Goal: Task Accomplishment & Management: Manage account settings

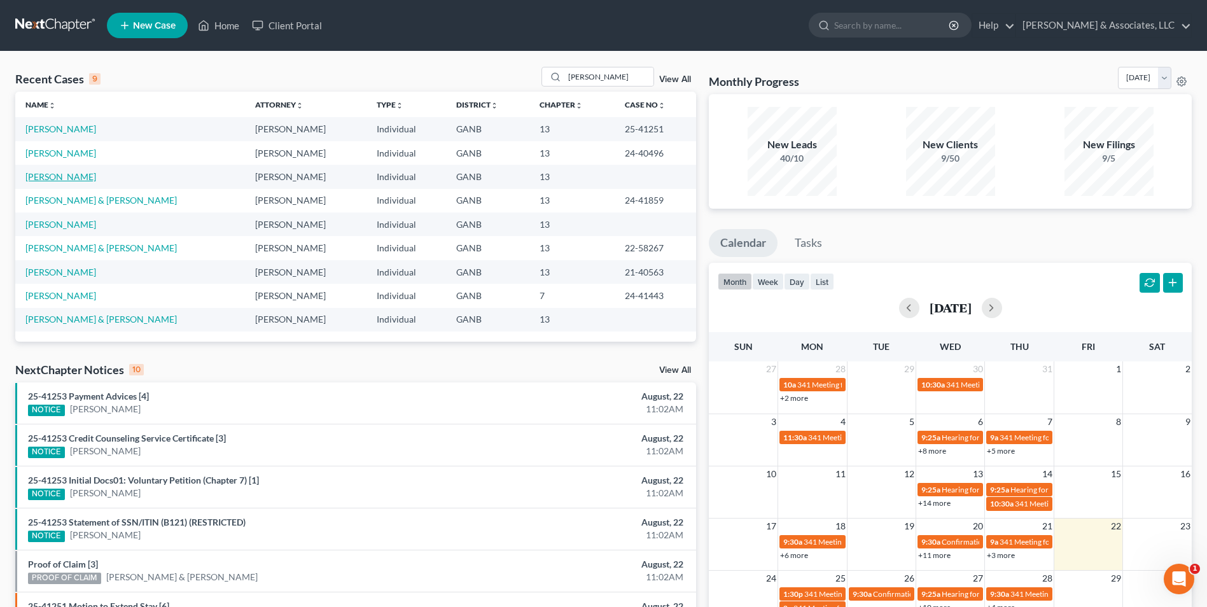
click at [51, 176] on link "[PERSON_NAME]" at bounding box center [60, 176] width 71 height 11
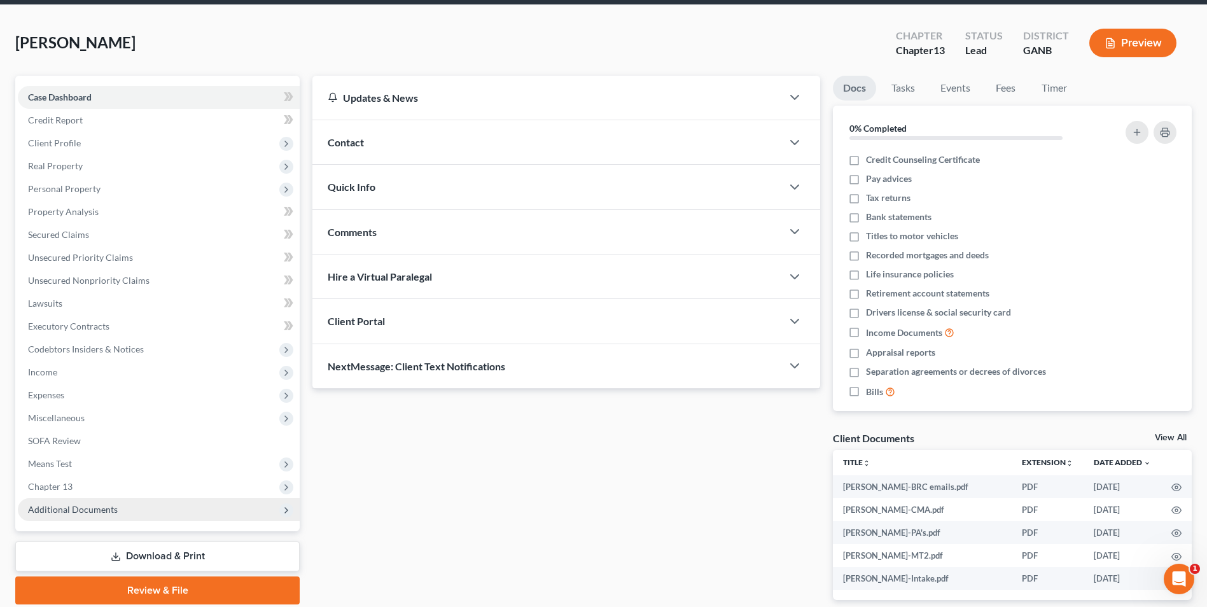
scroll to position [108, 0]
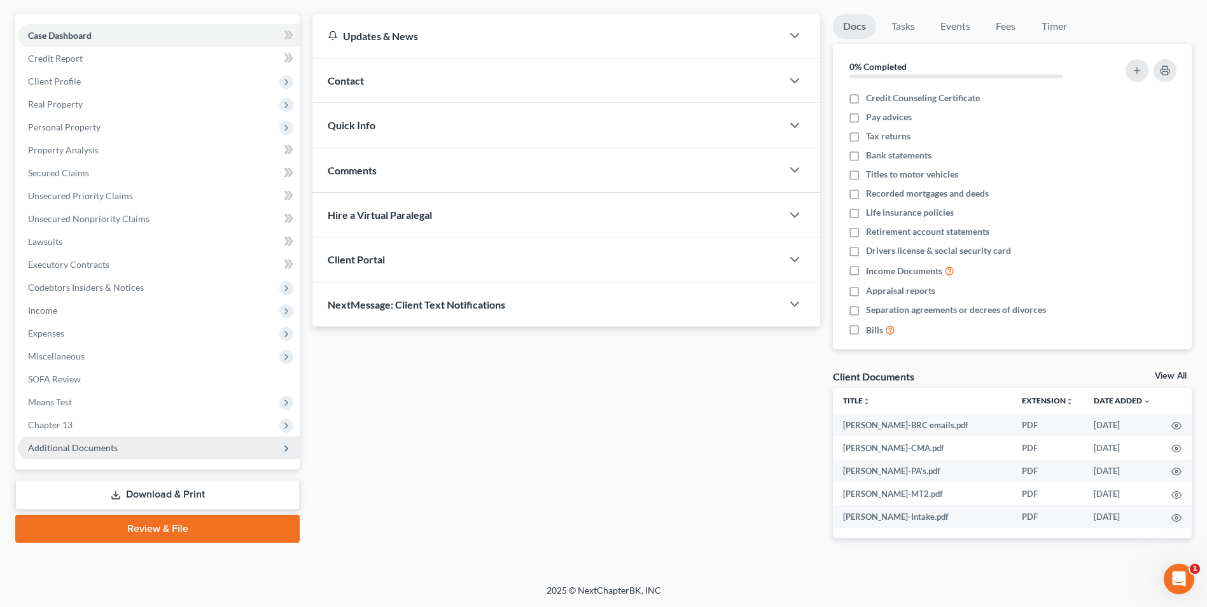
click at [69, 452] on span "Additional Documents" at bounding box center [73, 447] width 90 height 11
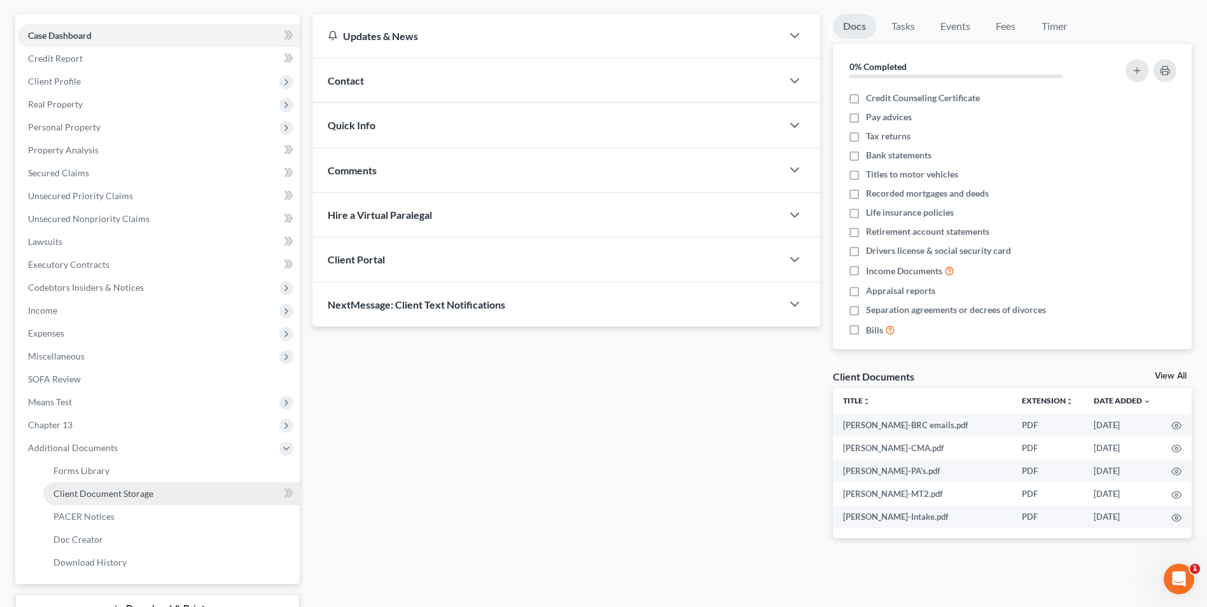
click at [122, 501] on link "Client Document Storage" at bounding box center [171, 493] width 256 height 23
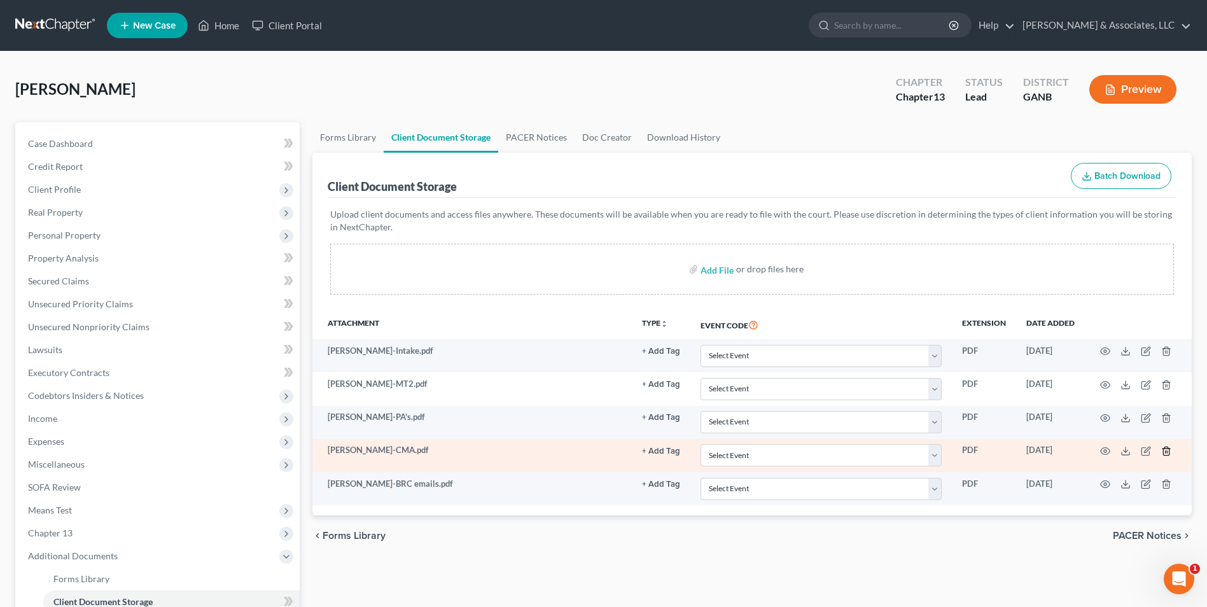
click at [1168, 449] on icon "button" at bounding box center [1166, 451] width 10 height 10
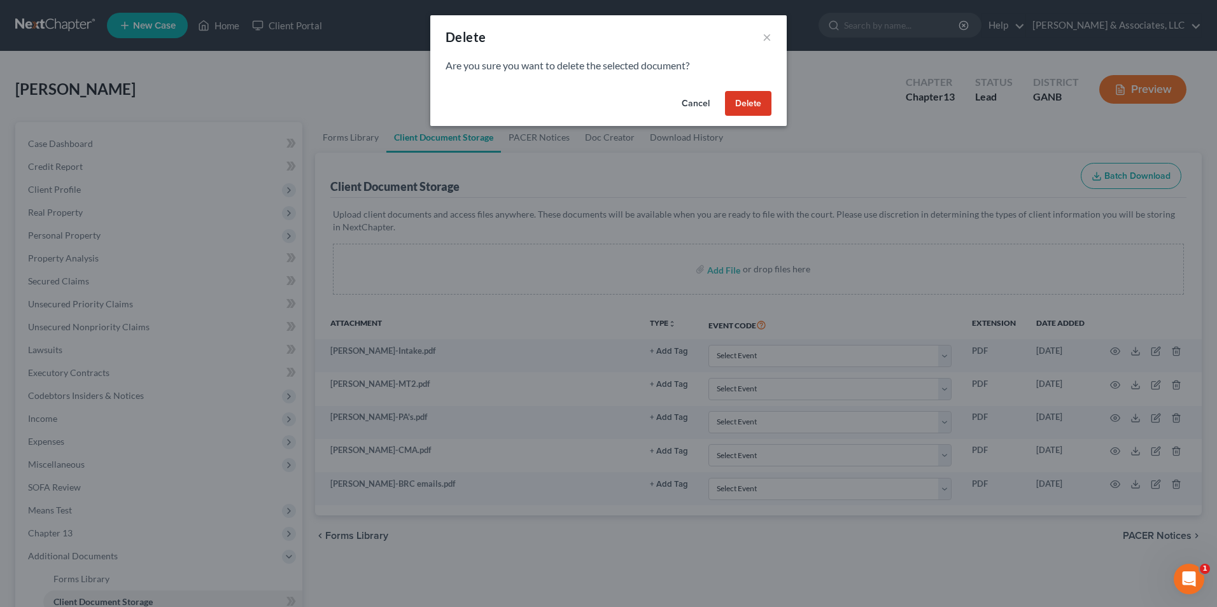
click at [745, 99] on button "Delete" at bounding box center [748, 103] width 46 height 25
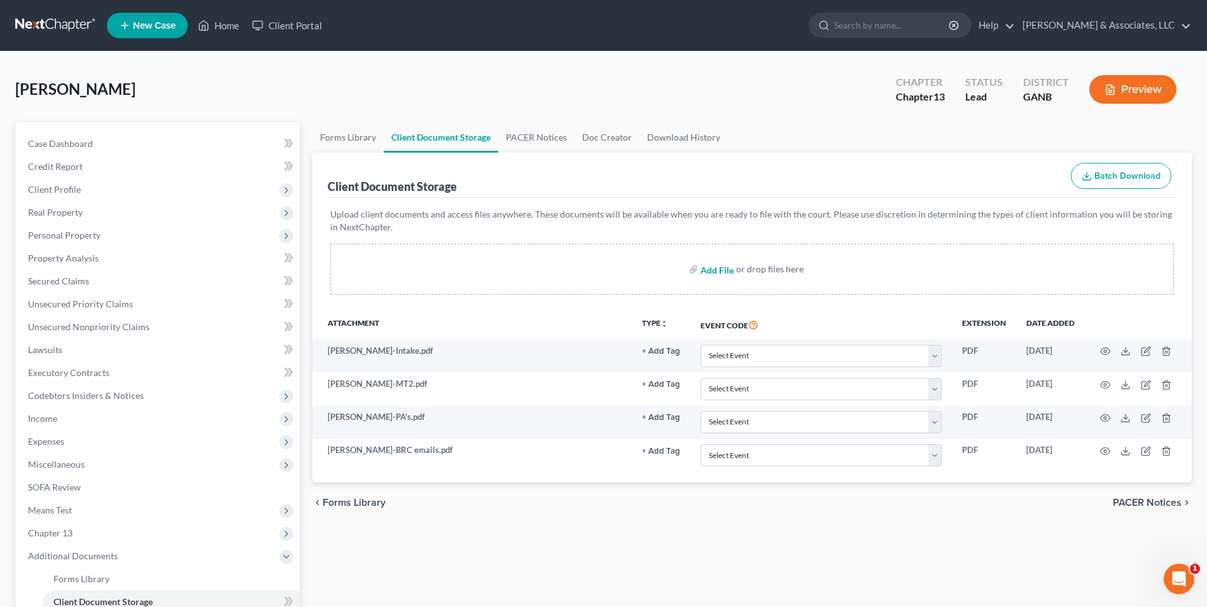
click at [723, 272] on input "file" at bounding box center [716, 269] width 31 height 23
type input "C:\fakepath\[PERSON_NAME].CMA revised 8.22.pdf"
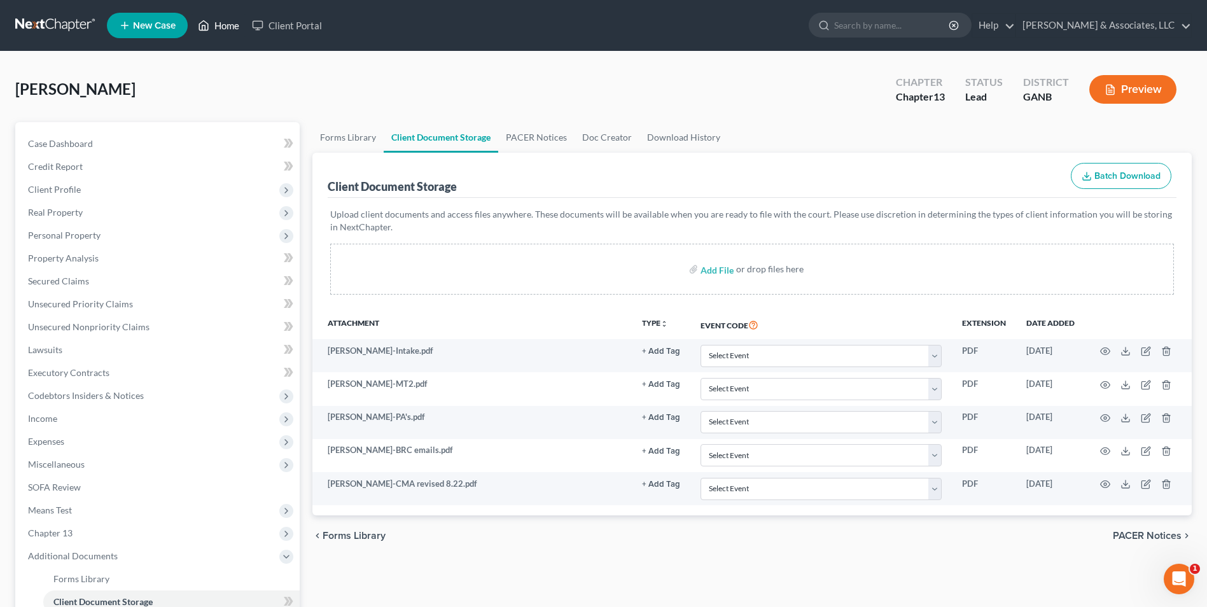
click at [222, 22] on link "Home" at bounding box center [219, 25] width 54 height 23
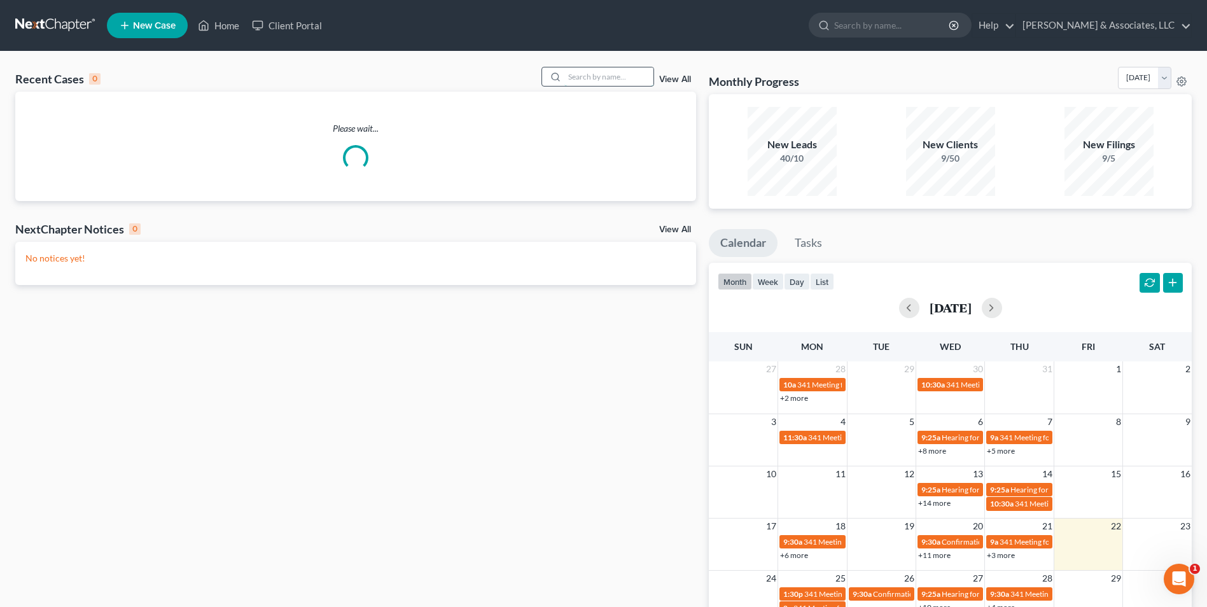
click at [631, 78] on input "search" at bounding box center [608, 76] width 89 height 18
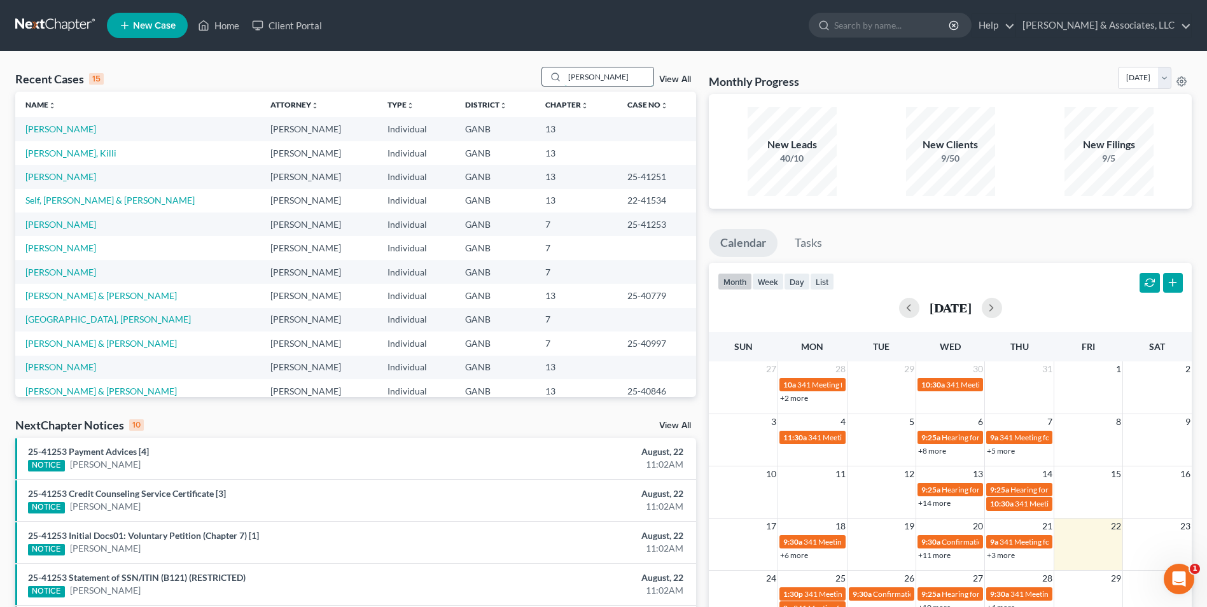
type input "[PERSON_NAME]"
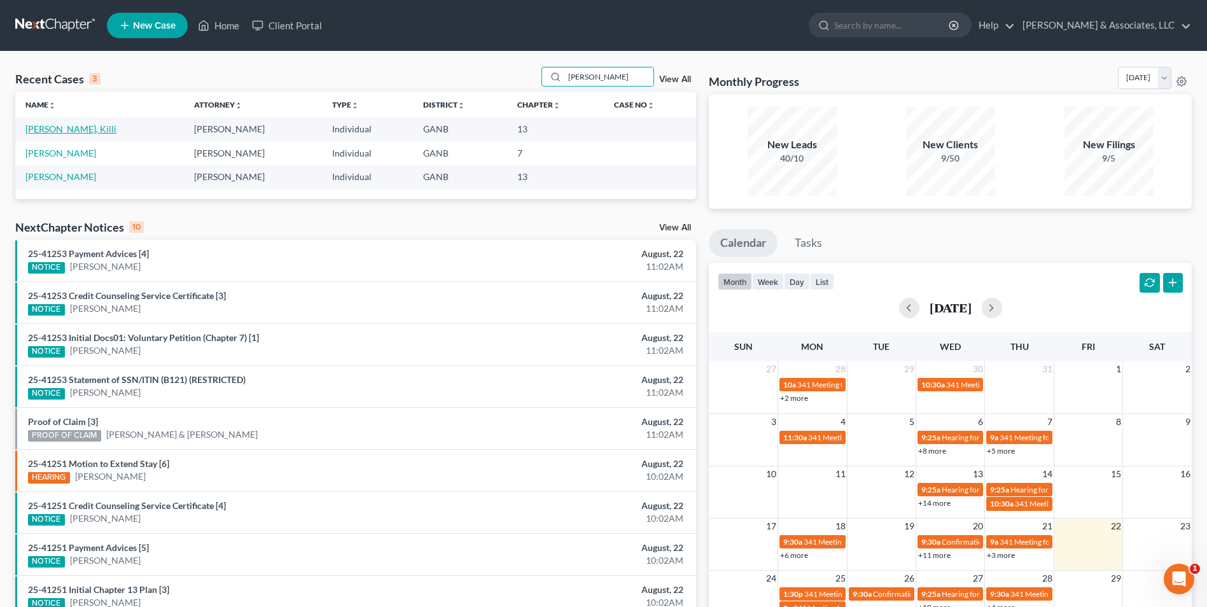
click at [56, 129] on link "[PERSON_NAME], Killi" at bounding box center [70, 128] width 91 height 11
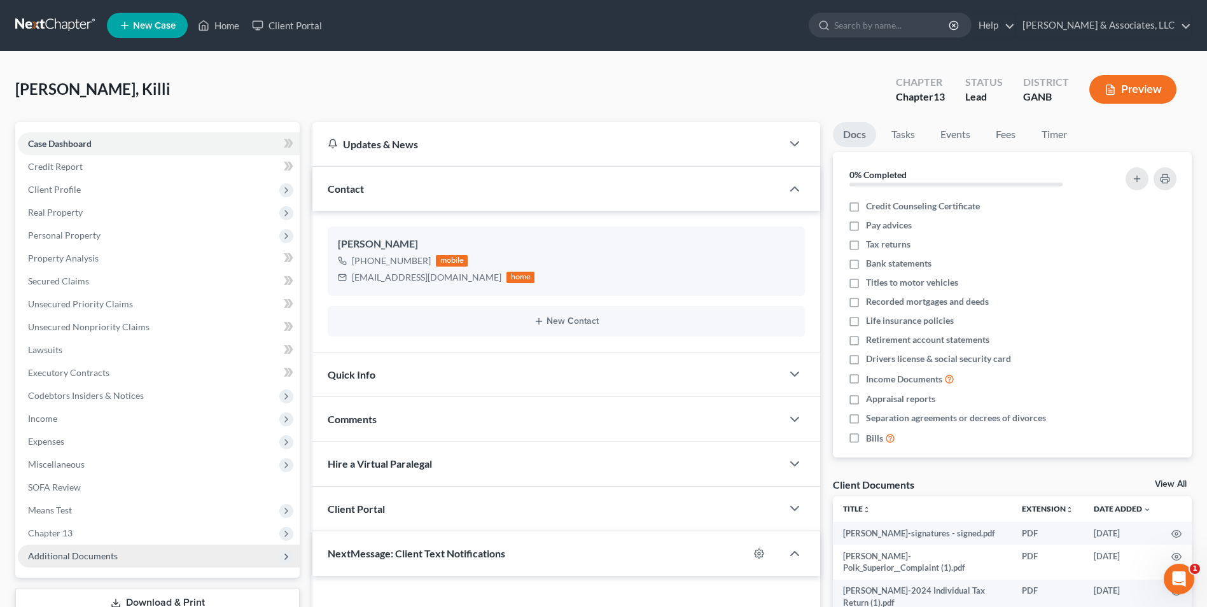
click at [67, 553] on span "Additional Documents" at bounding box center [73, 555] width 90 height 11
click at [107, 597] on span "Client Document Storage" at bounding box center [103, 601] width 100 height 11
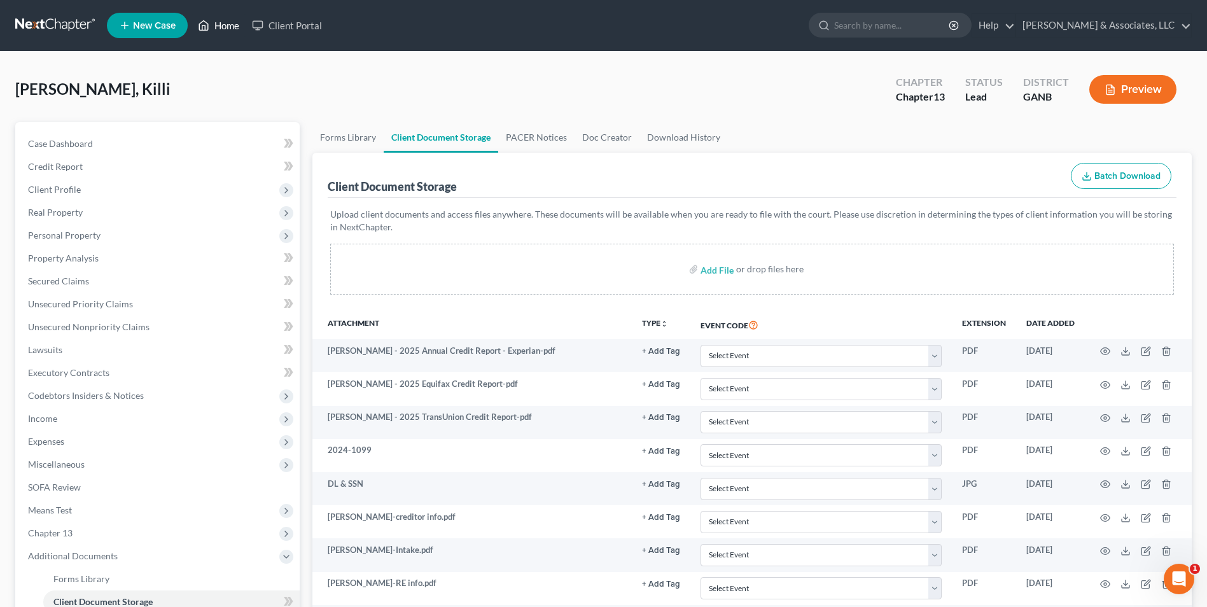
click at [216, 23] on link "Home" at bounding box center [219, 25] width 54 height 23
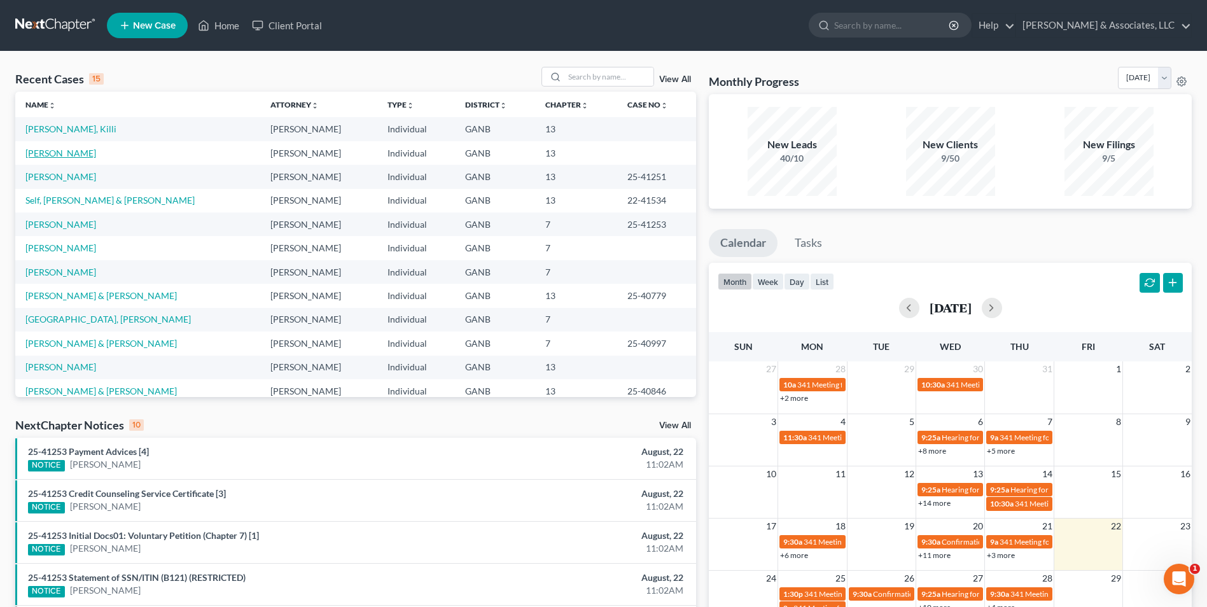
click at [71, 151] on link "[PERSON_NAME]" at bounding box center [60, 153] width 71 height 11
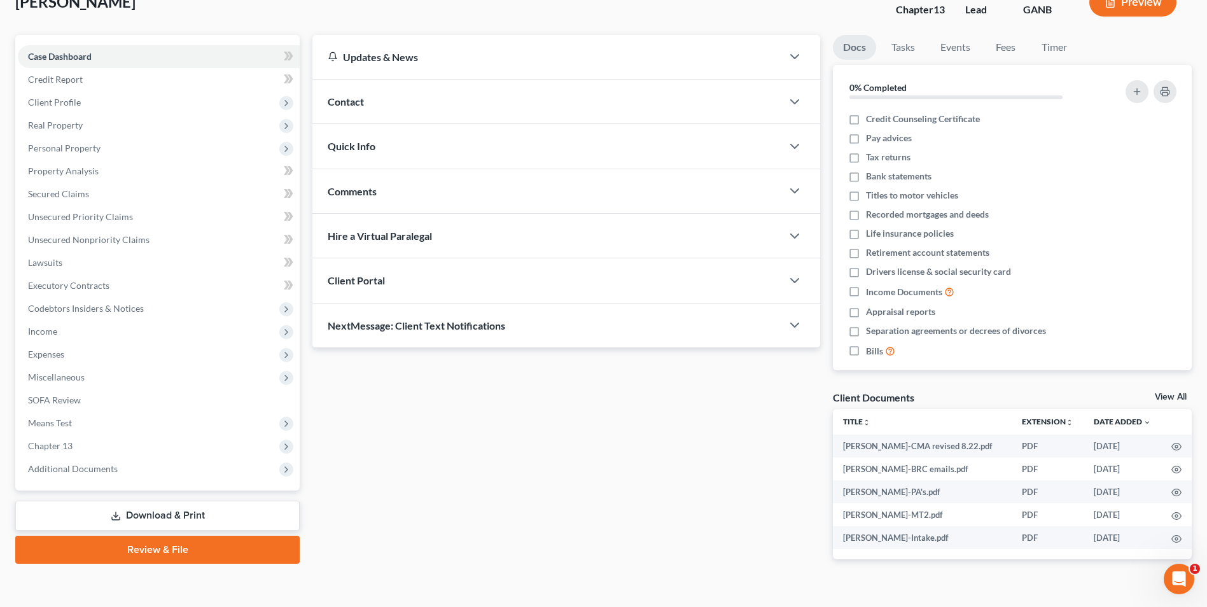
scroll to position [92, 0]
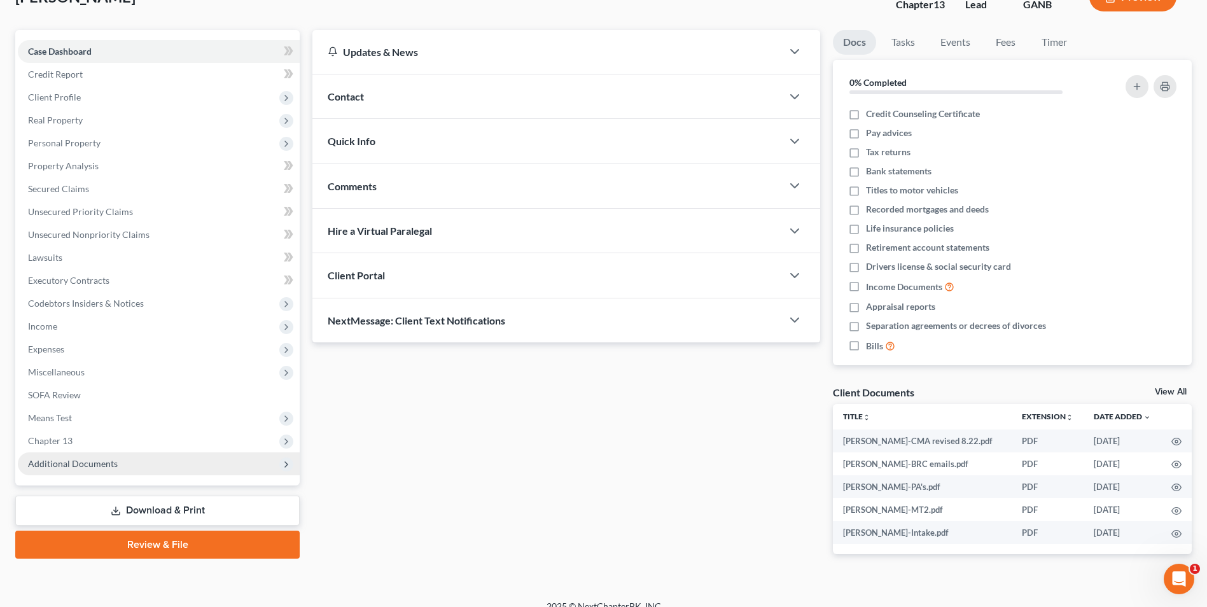
click at [87, 458] on span "Additional Documents" at bounding box center [73, 463] width 90 height 11
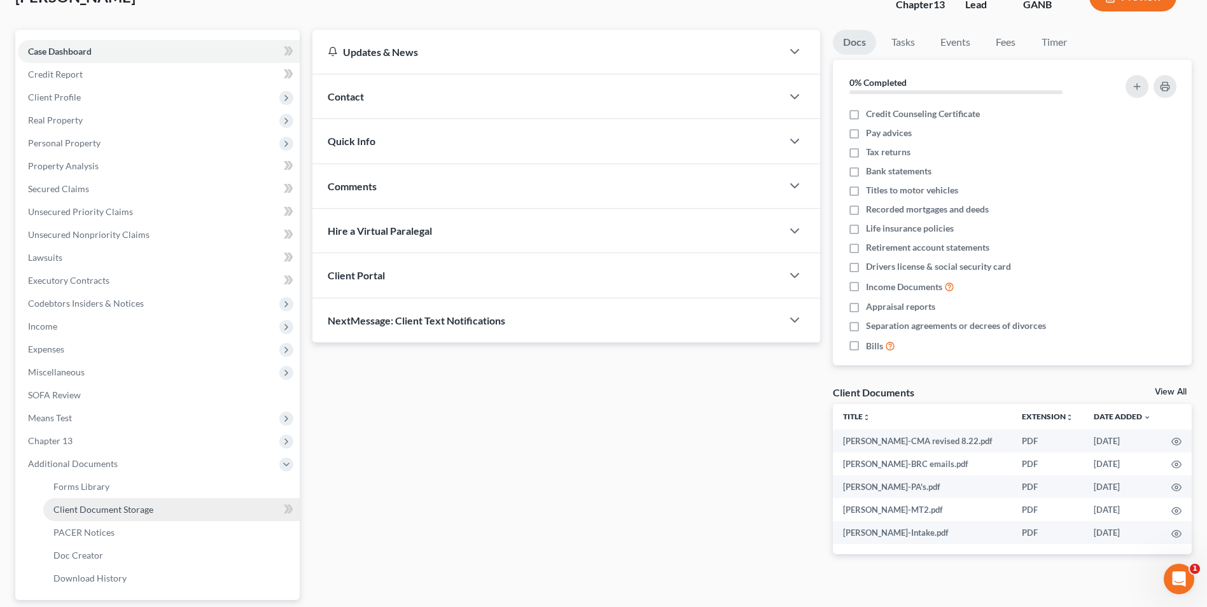
click at [113, 519] on link "Client Document Storage" at bounding box center [171, 509] width 256 height 23
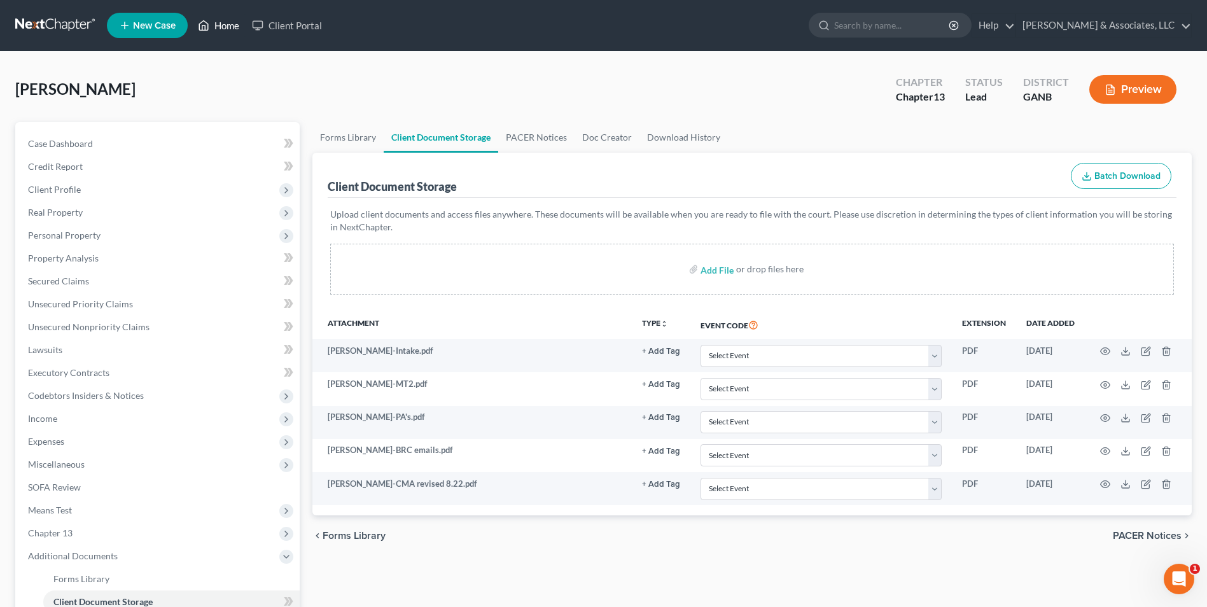
click at [224, 27] on link "Home" at bounding box center [219, 25] width 54 height 23
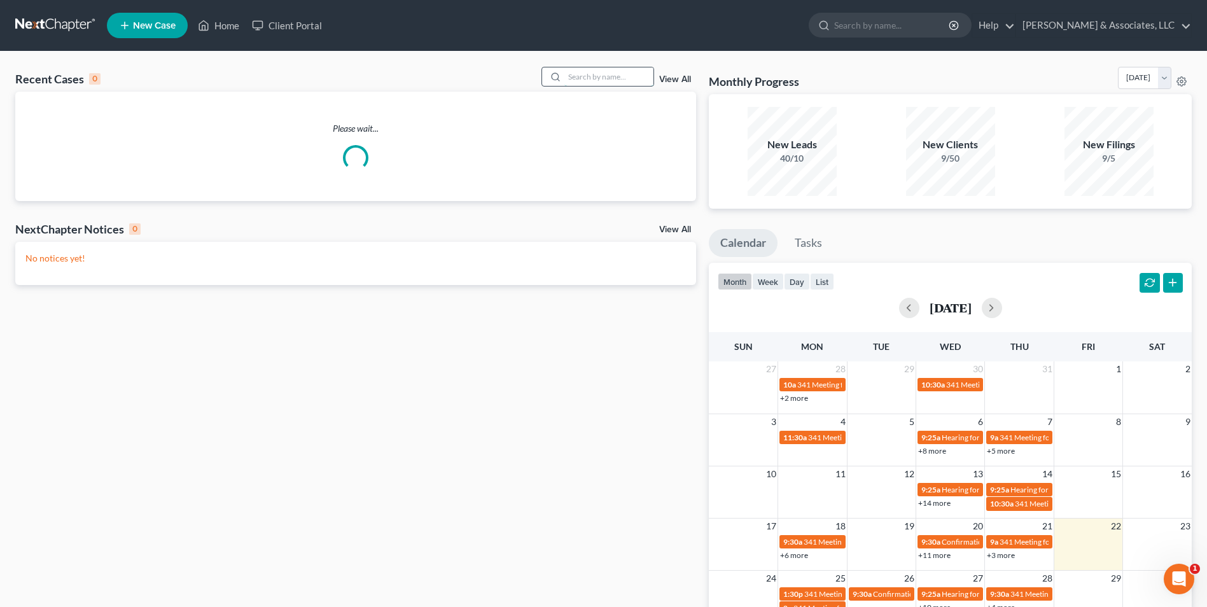
click at [595, 70] on input "search" at bounding box center [608, 76] width 89 height 18
type input "l"
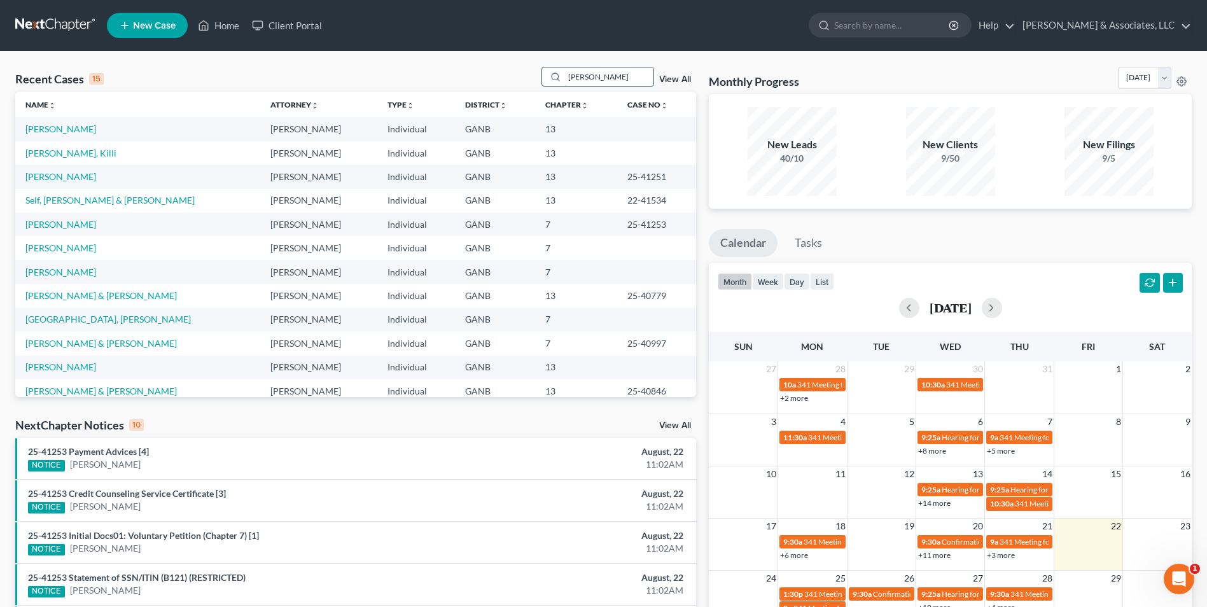
type input "[PERSON_NAME]"
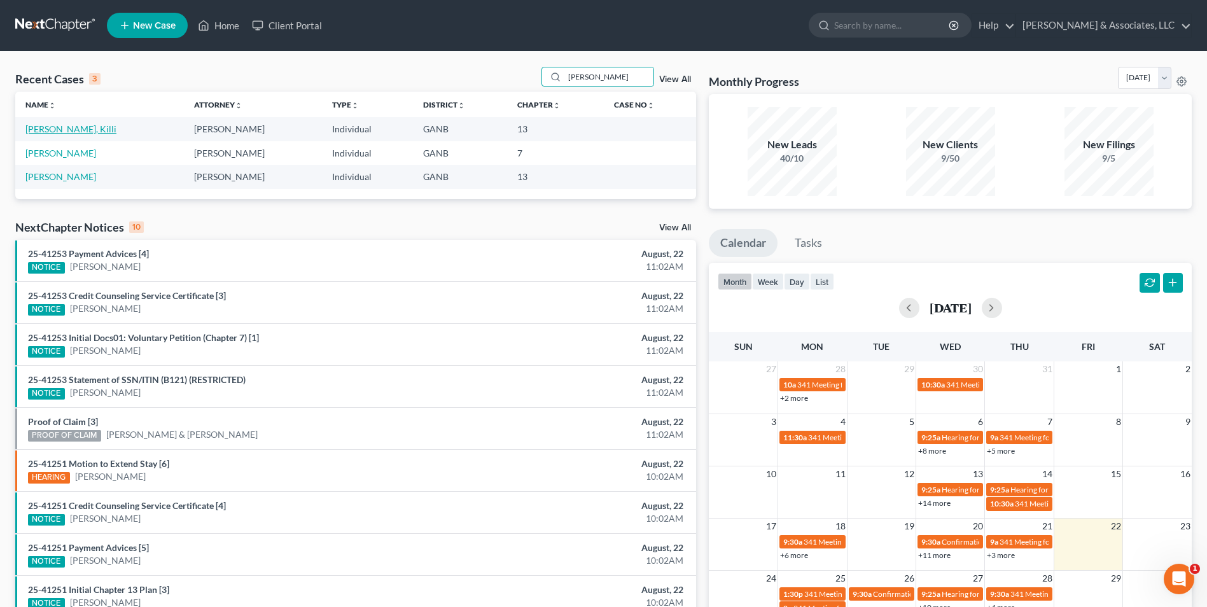
click at [60, 127] on link "[PERSON_NAME], Killi" at bounding box center [70, 128] width 91 height 11
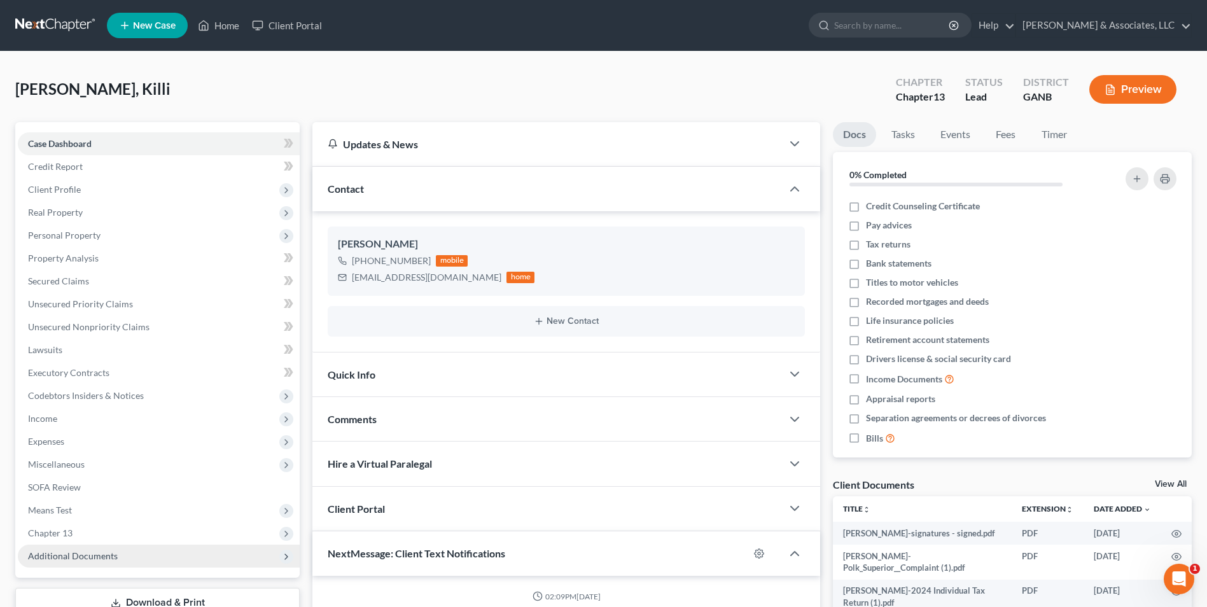
click at [99, 557] on span "Additional Documents" at bounding box center [73, 555] width 90 height 11
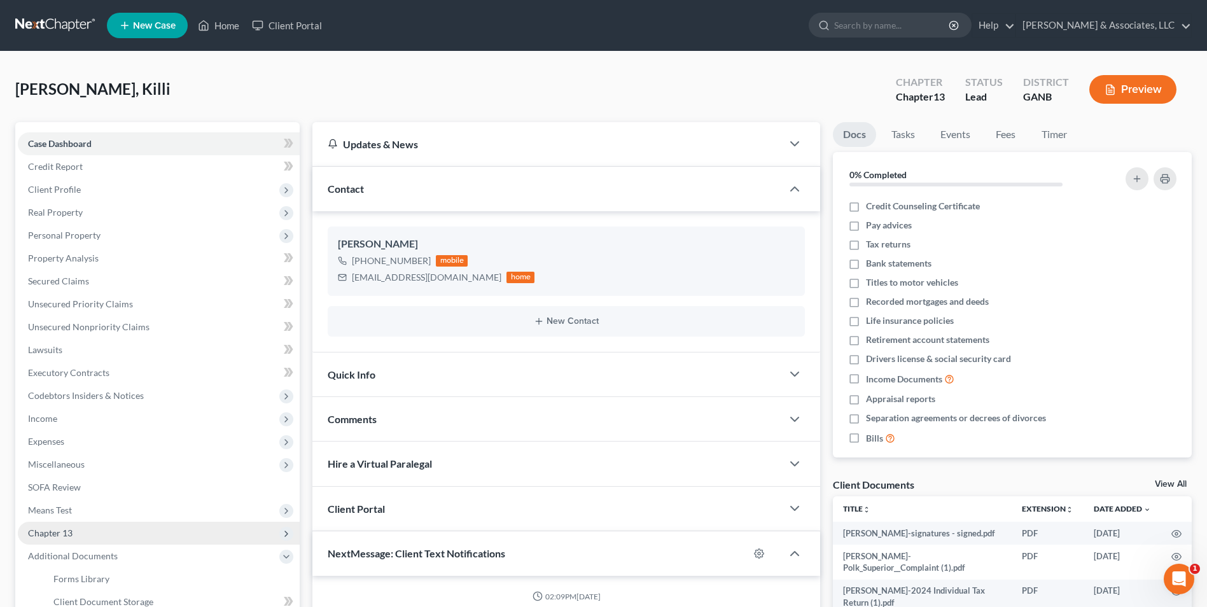
scroll to position [191, 0]
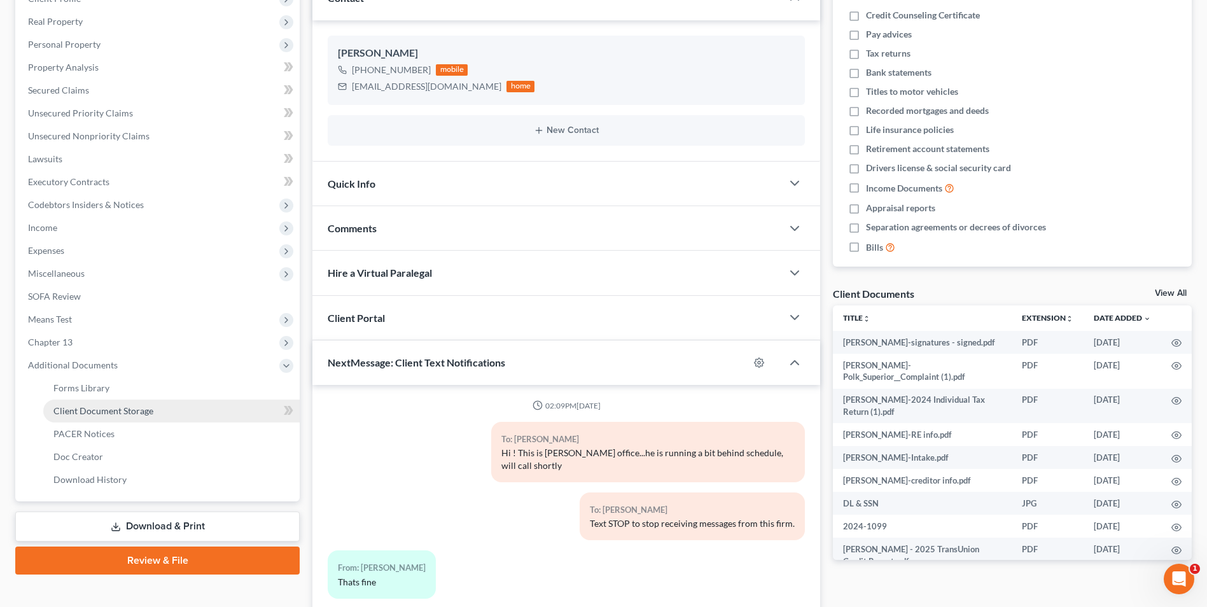
click at [106, 403] on link "Client Document Storage" at bounding box center [171, 411] width 256 height 23
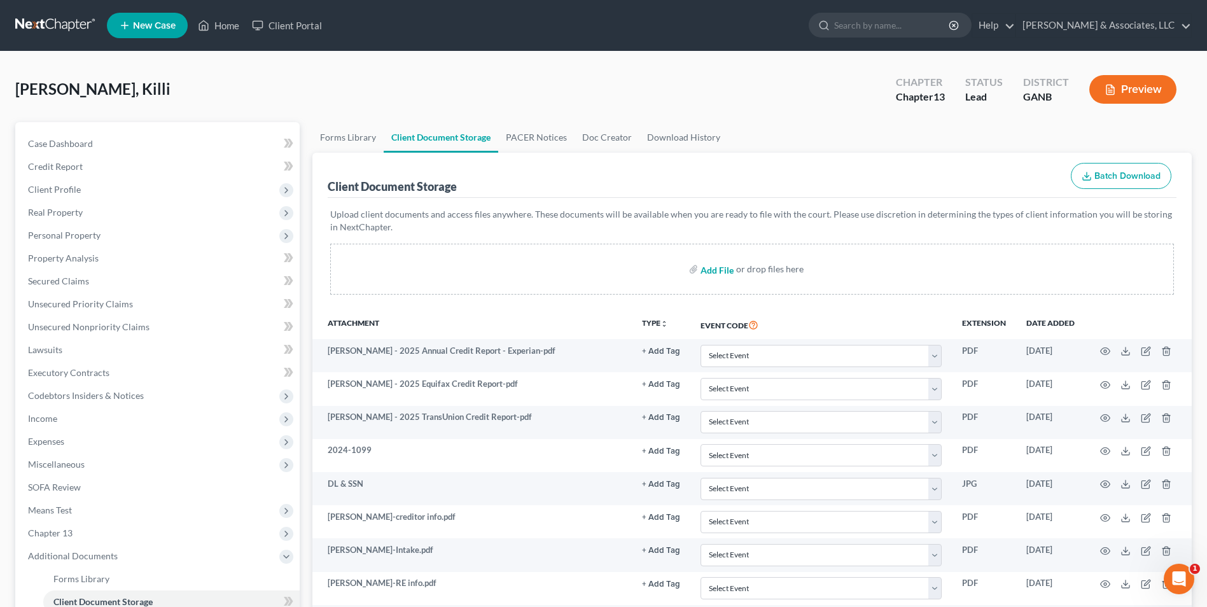
click at [713, 272] on input "file" at bounding box center [716, 269] width 31 height 23
type input "C:\fakepath\[PERSON_NAME].Chapter 13 Plan.pdf"
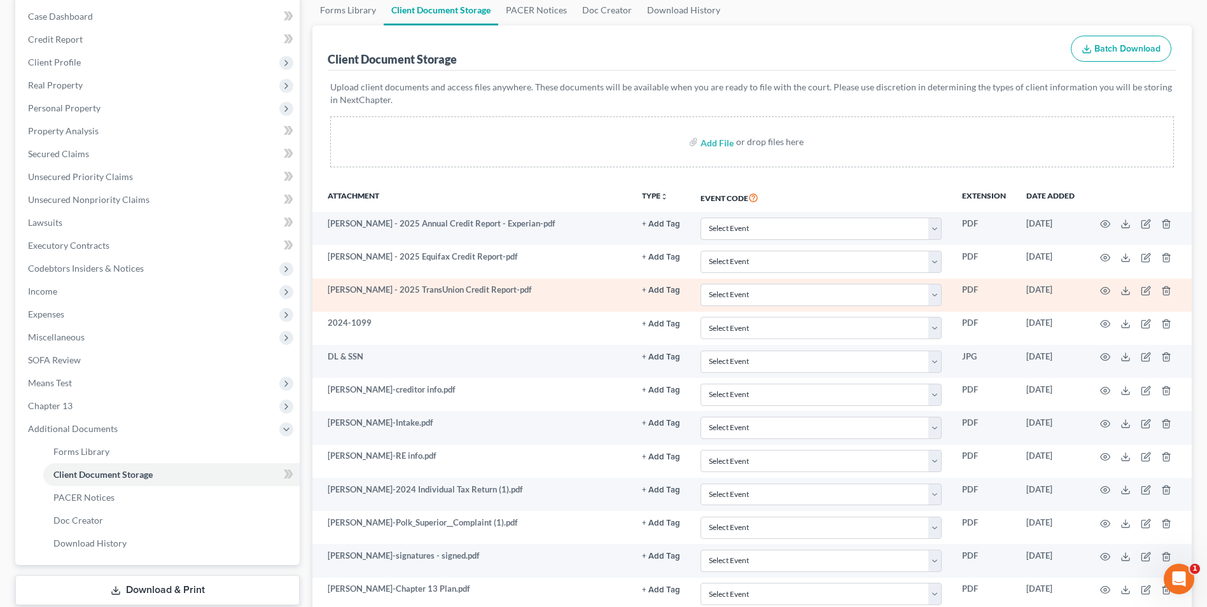
scroll to position [191, 0]
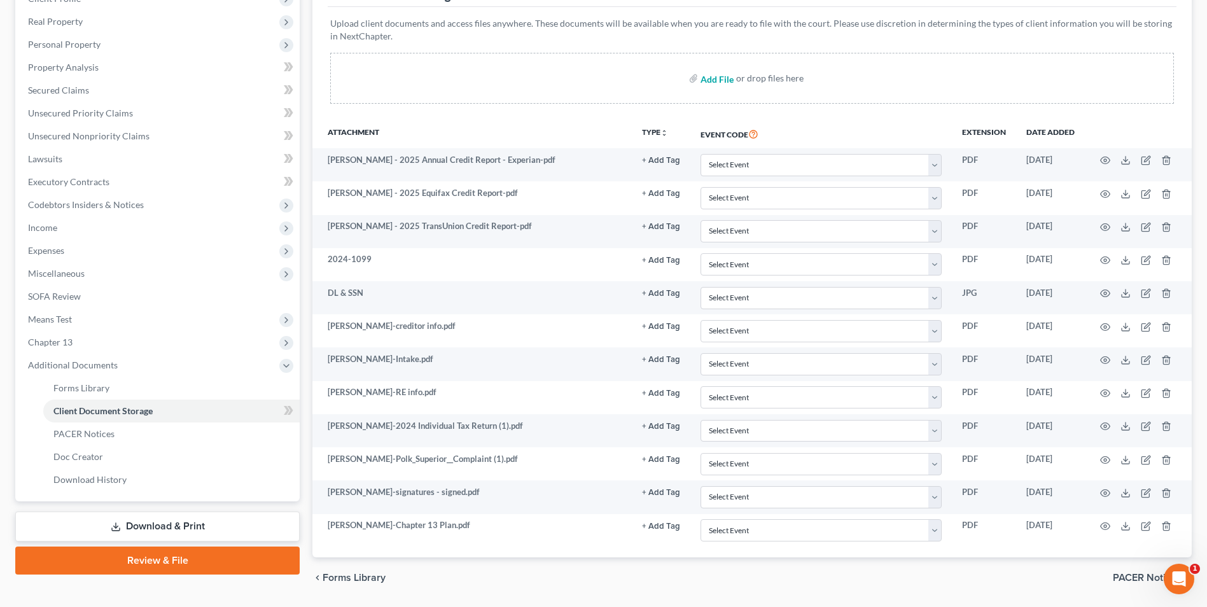
click at [730, 82] on input "file" at bounding box center [716, 78] width 31 height 23
type input "C:\fakepath\[PERSON_NAME].121.pdf"
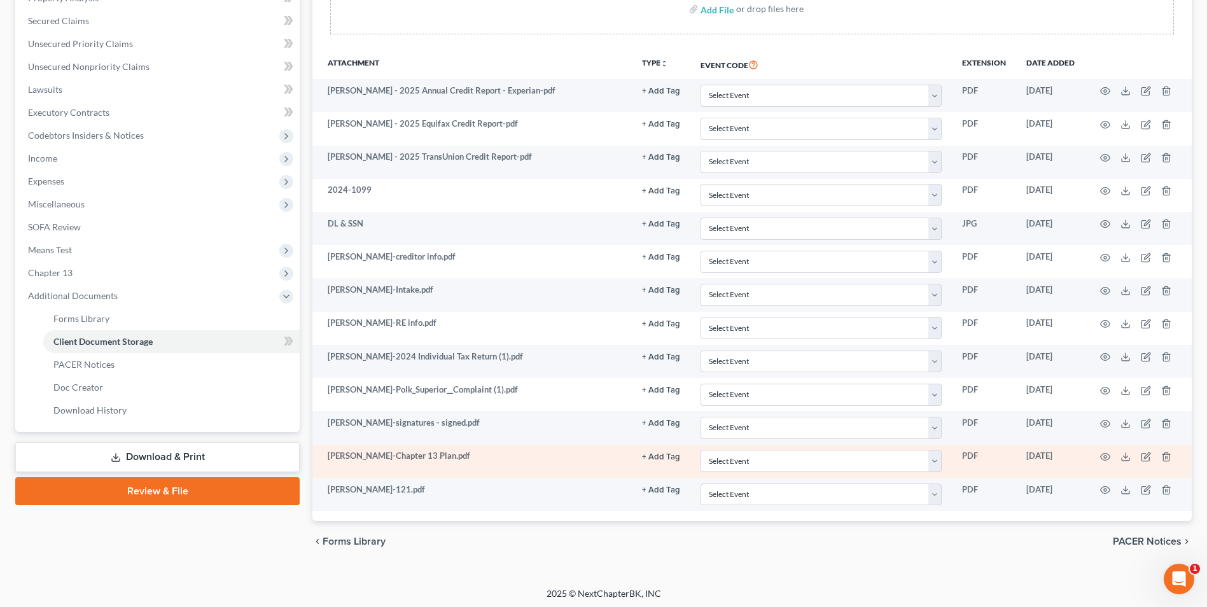
scroll to position [263, 0]
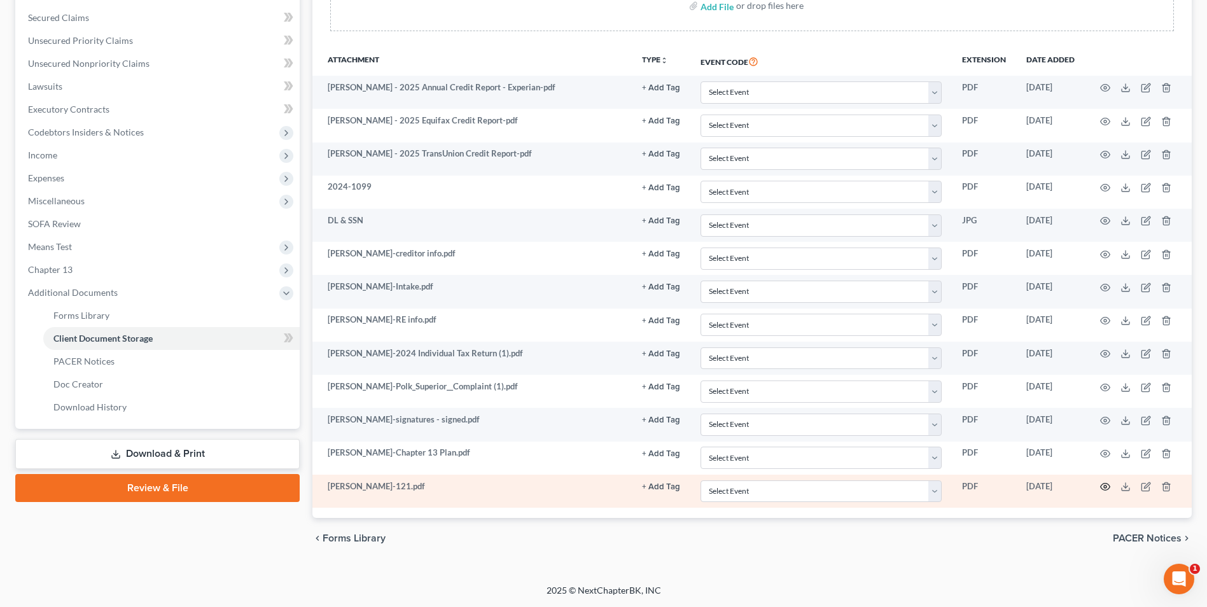
click at [1105, 484] on icon "button" at bounding box center [1106, 487] width 10 height 7
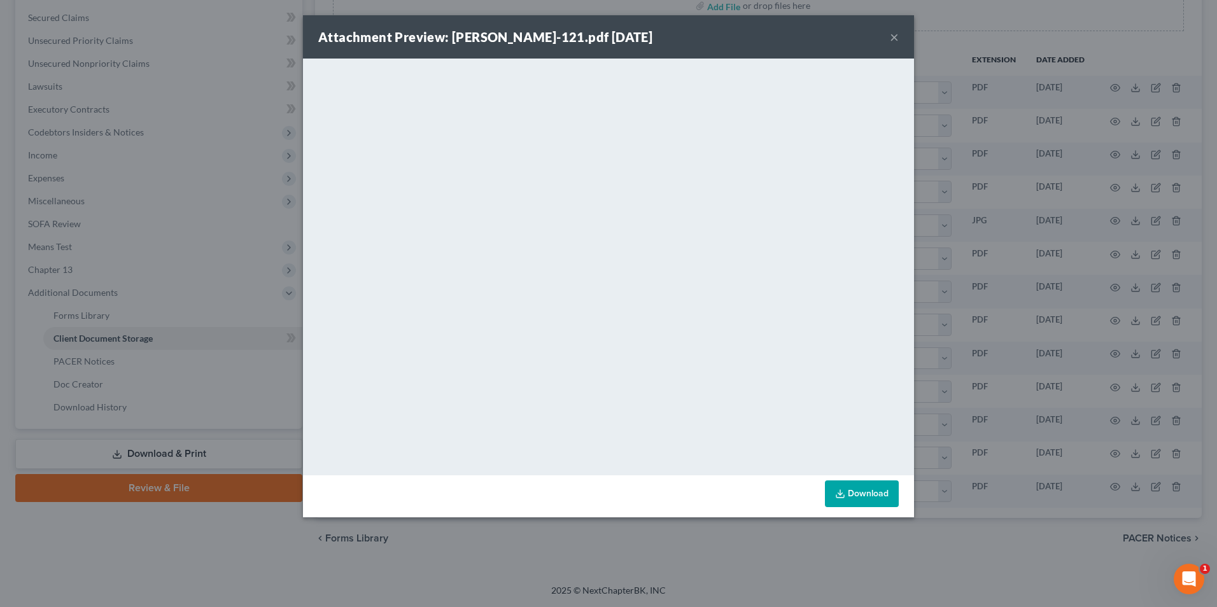
click at [891, 38] on button "×" at bounding box center [894, 36] width 9 height 15
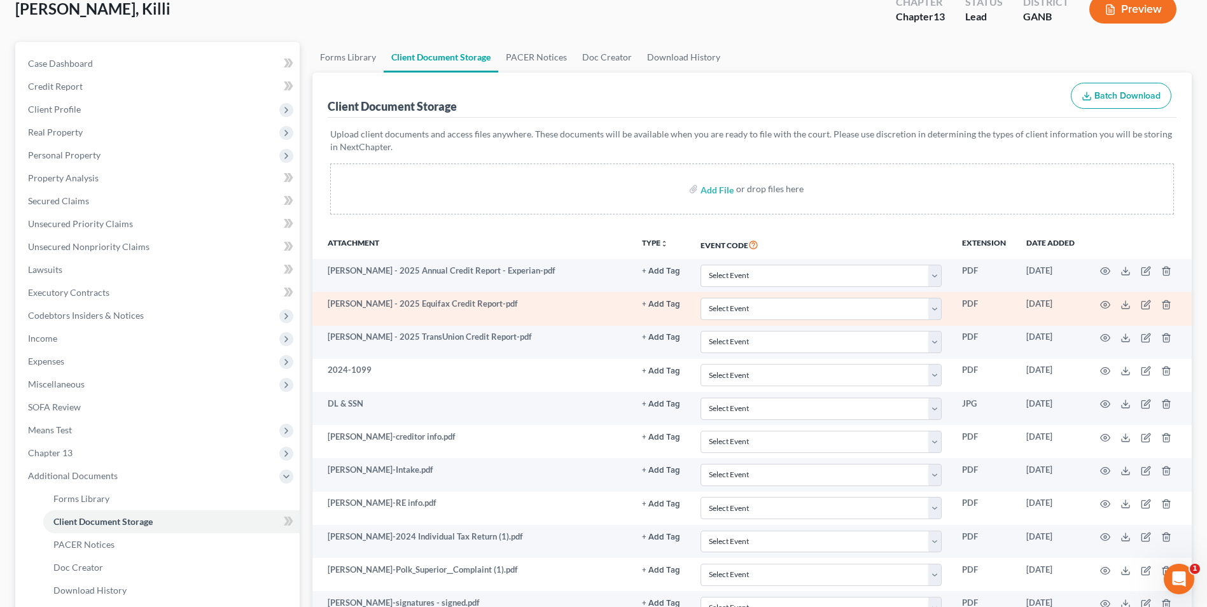
scroll to position [127, 0]
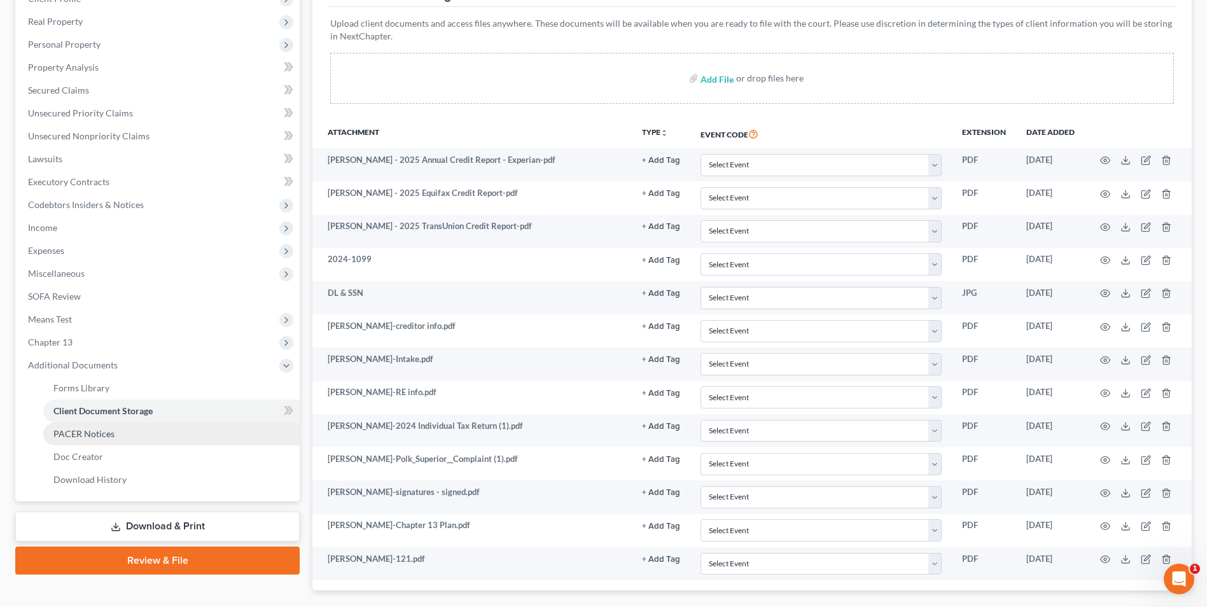
click at [116, 429] on link "PACER Notices" at bounding box center [171, 433] width 256 height 23
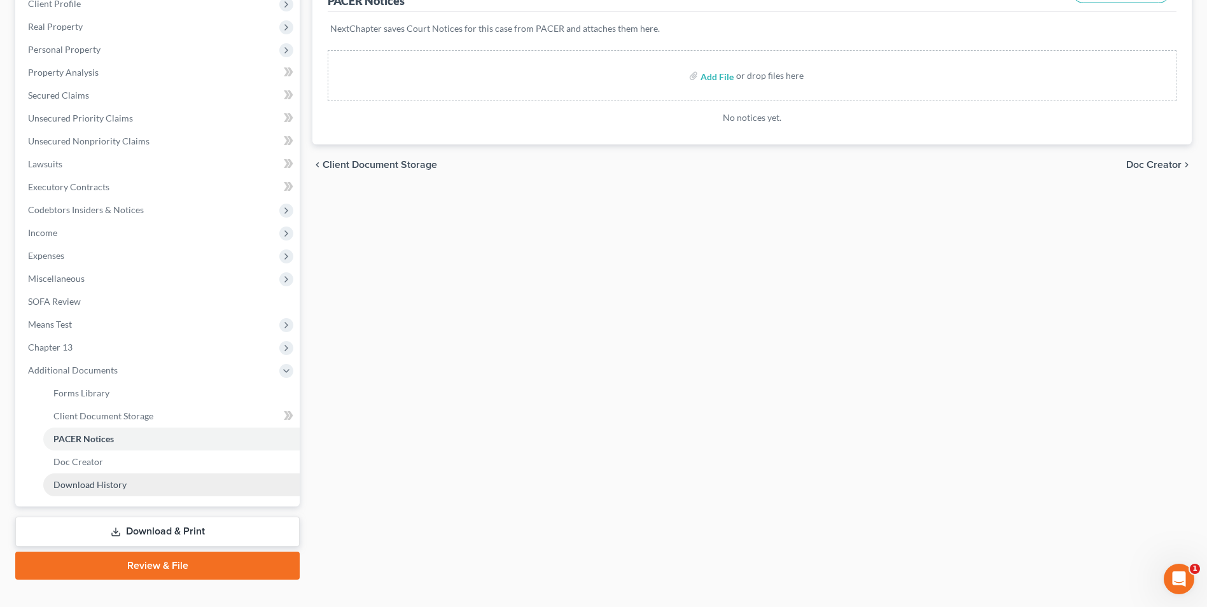
scroll to position [191, 0]
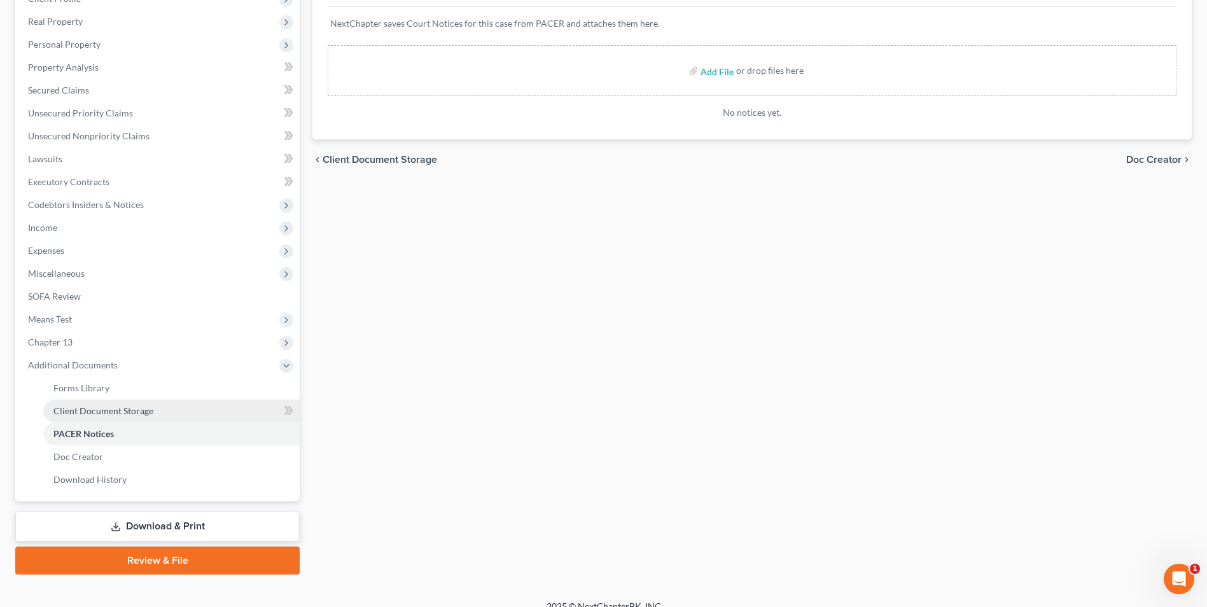
click at [126, 408] on span "Client Document Storage" at bounding box center [103, 410] width 100 height 11
